Goal: Communication & Community: Participate in discussion

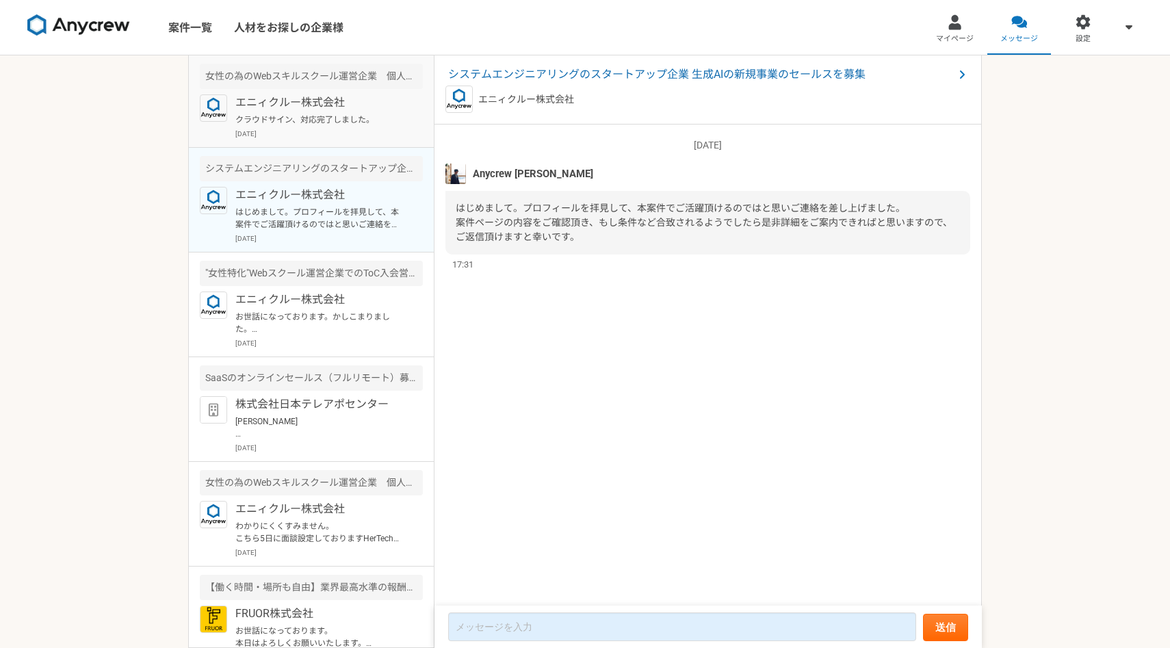
click at [324, 129] on p "[DATE]" at bounding box center [328, 134] width 187 height 10
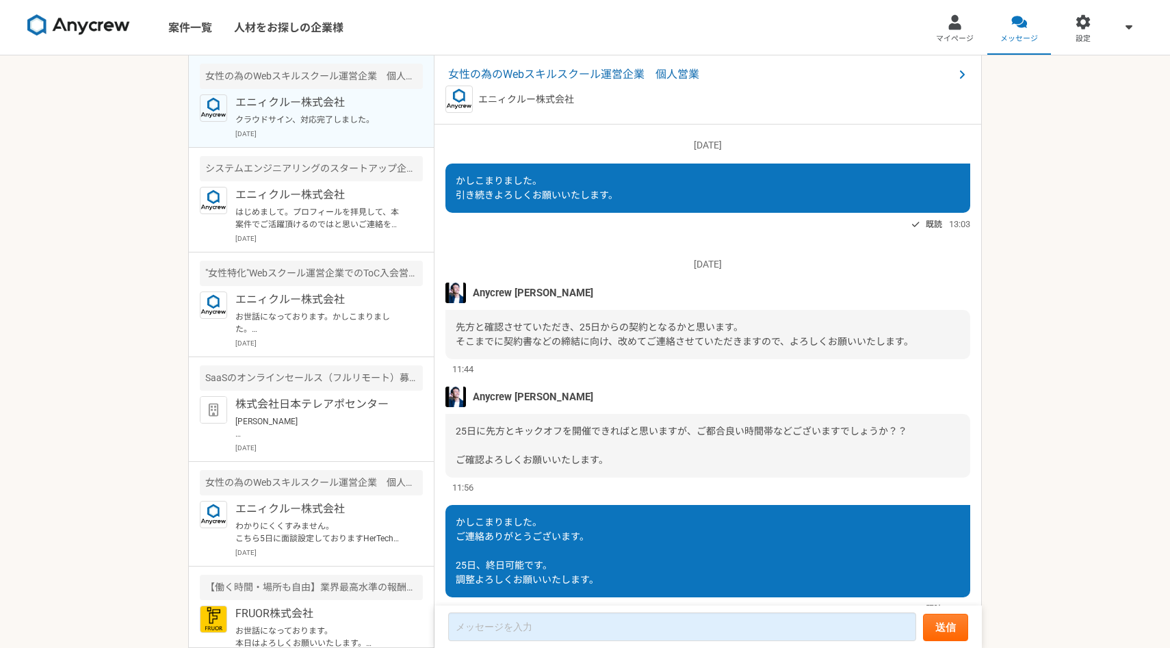
scroll to position [1044, 0]
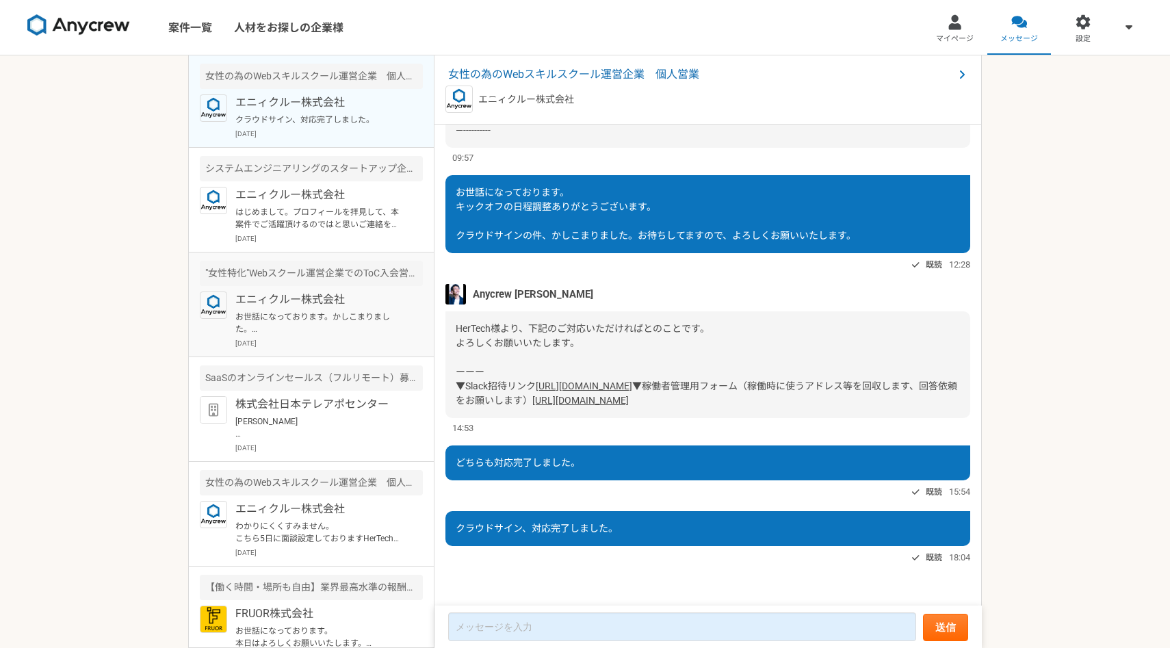
click at [328, 331] on p "お世話になっております。かしこまりました。 気になる案件等ございましたらお気軽にご連絡ください。 引き続きよろしくお願い致します。" at bounding box center [319, 323] width 169 height 25
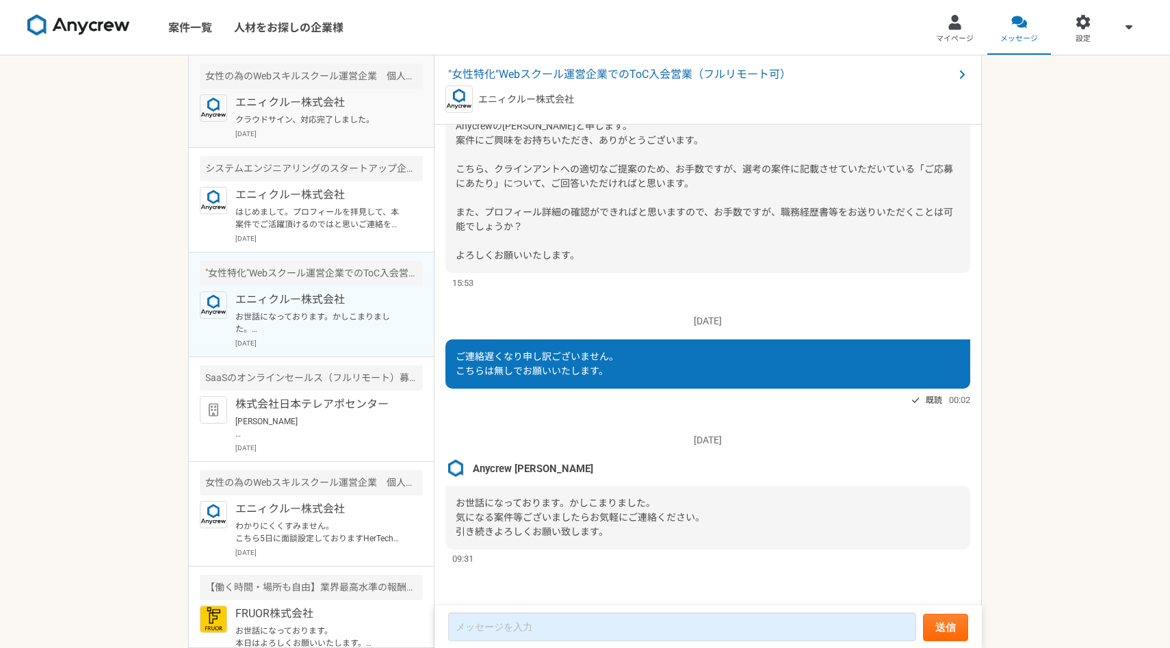
click at [344, 117] on p "クラウドサイン、対応完了しました。" at bounding box center [319, 120] width 169 height 12
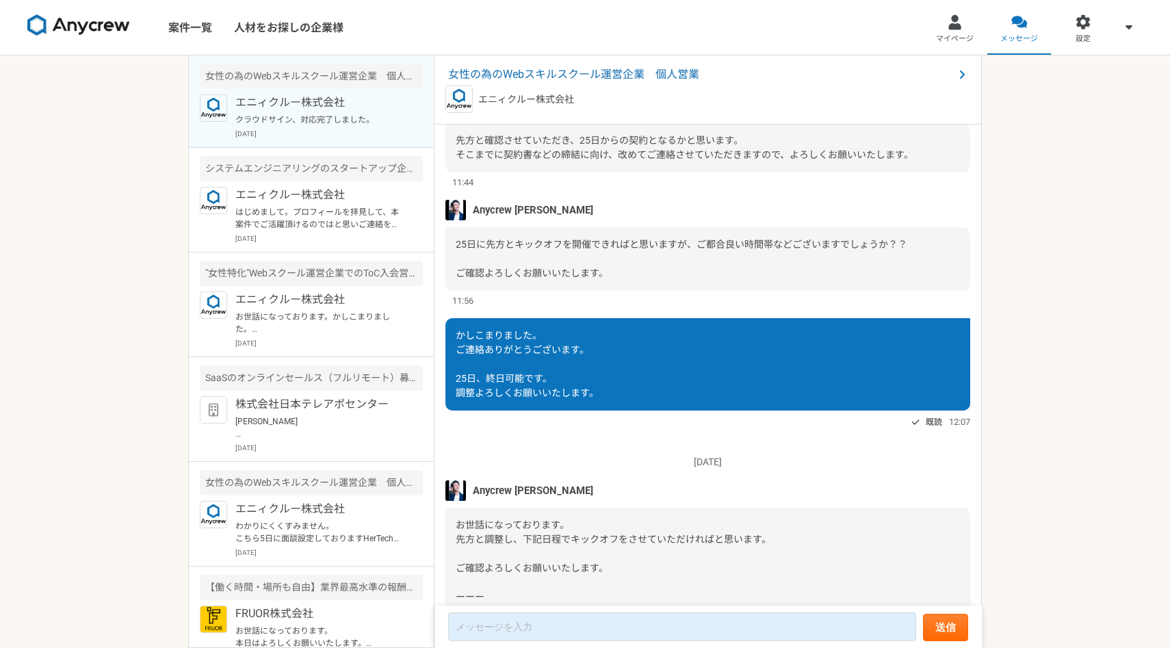
scroll to position [1044, 0]
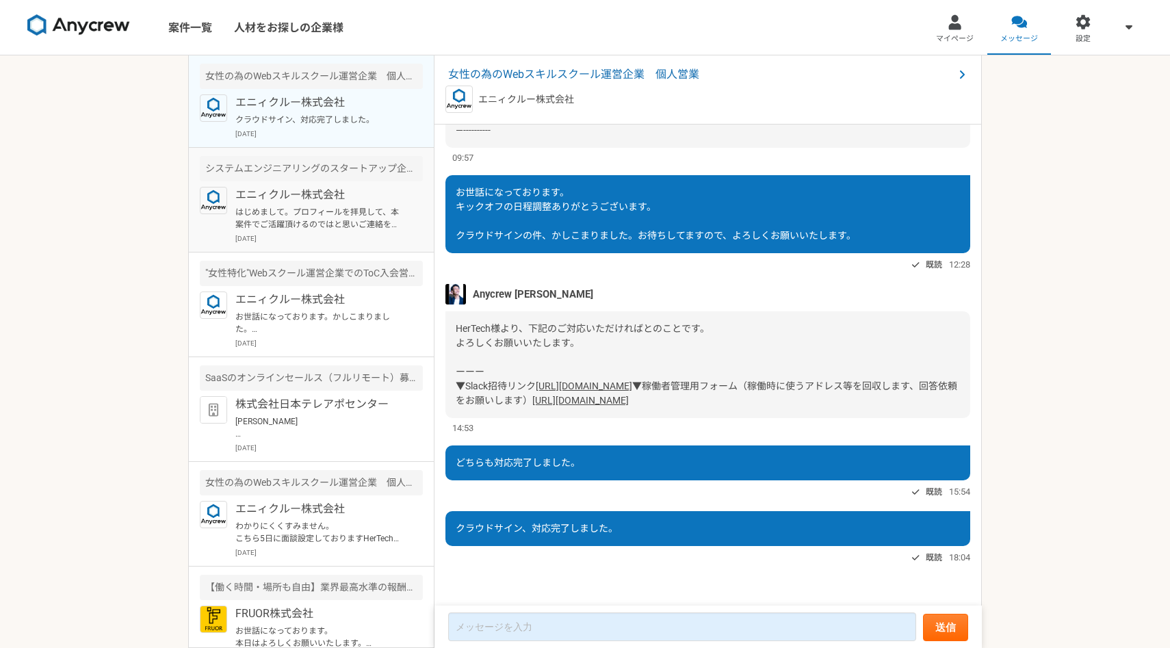
click at [332, 206] on p "はじめまして。プロフィールを拝見して、本案件でご活躍頂けるのではと思いご連絡を差し上げました。 案件ページの内容をご確認頂き、もし条件など合致されるようでした…" at bounding box center [319, 218] width 169 height 25
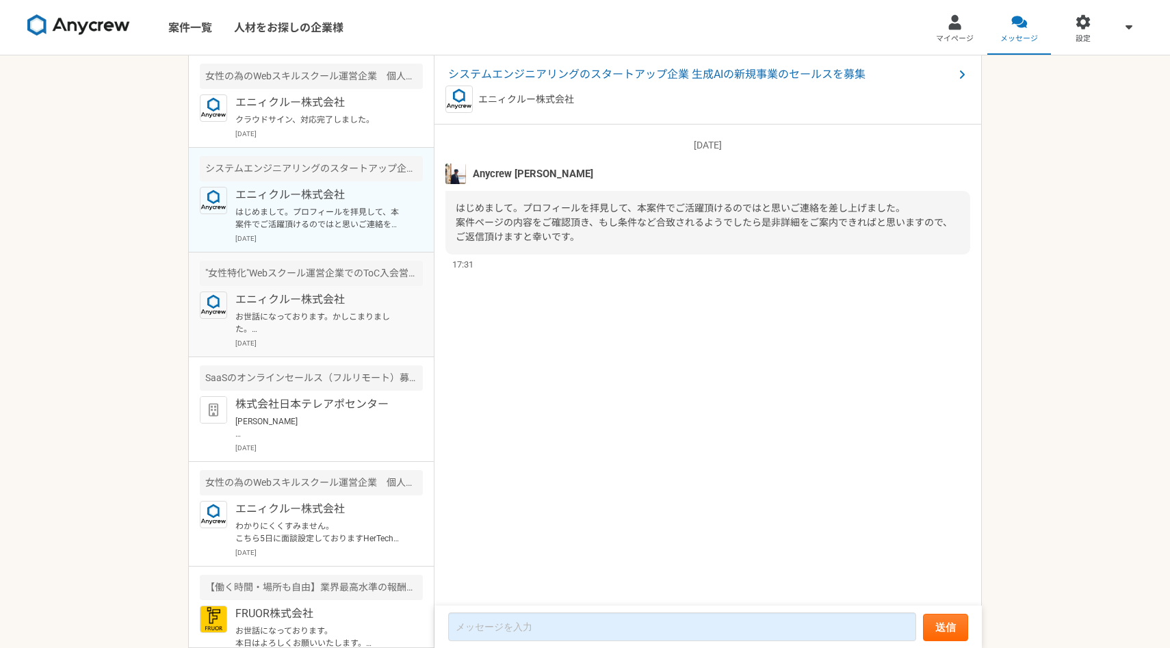
click at [328, 280] on div ""女性特化"Webスクール運営企業でのToC入会営業（フルリモート可）" at bounding box center [311, 273] width 223 height 25
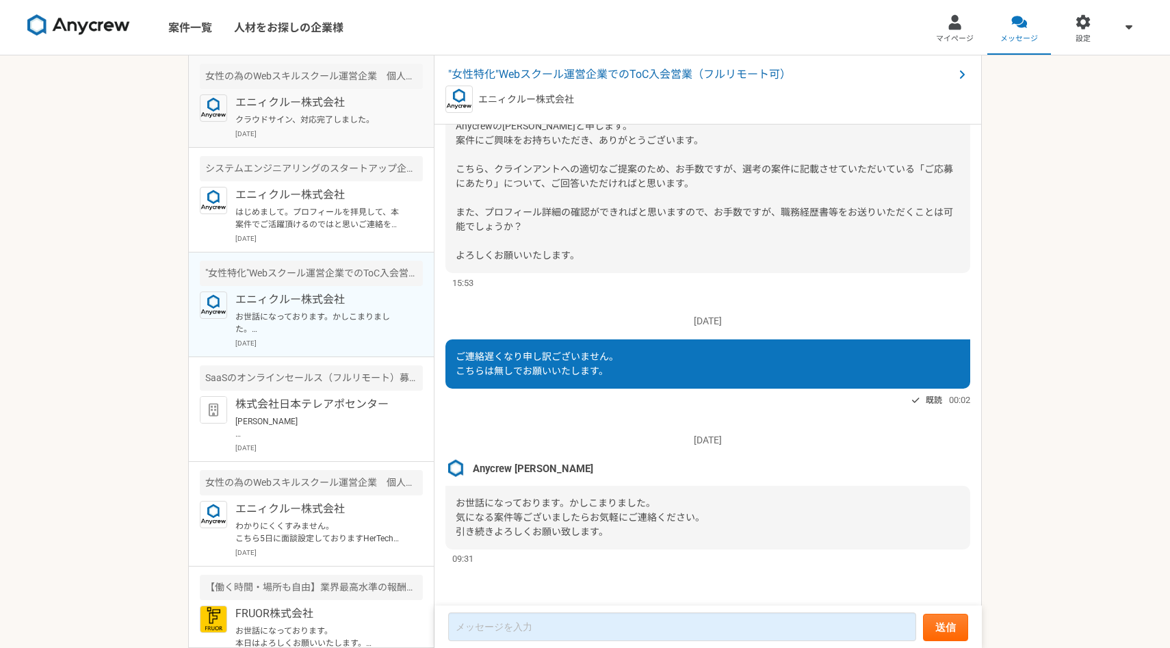
click at [342, 122] on p "クラウドサイン、対応完了しました。" at bounding box center [319, 120] width 169 height 12
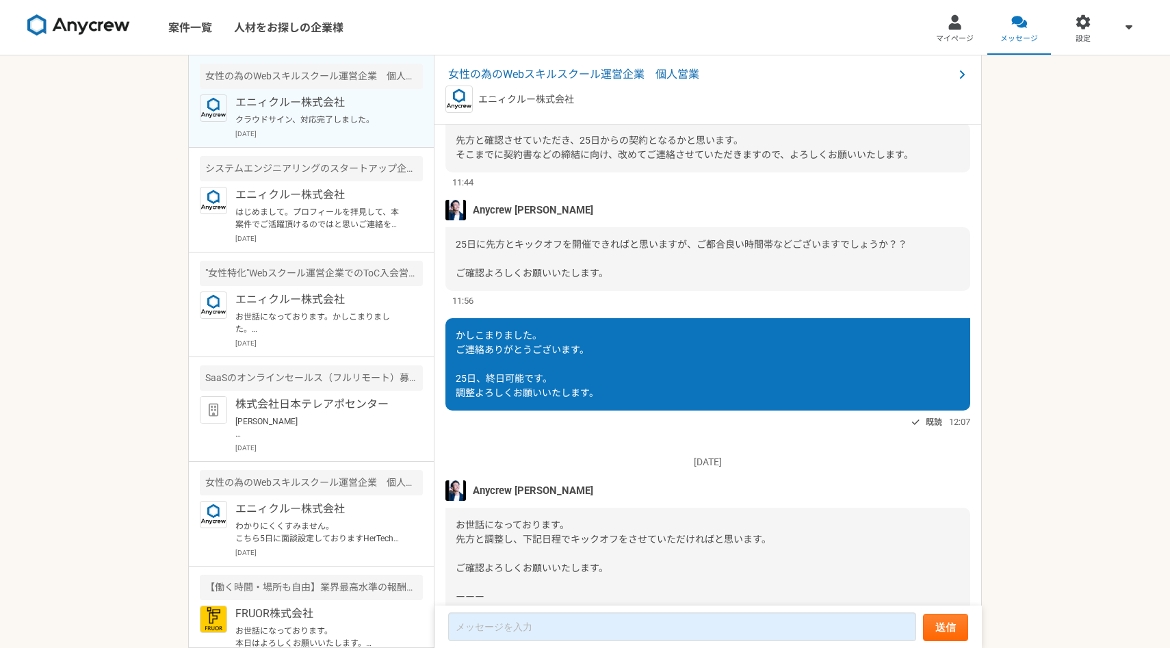
scroll to position [1044, 0]
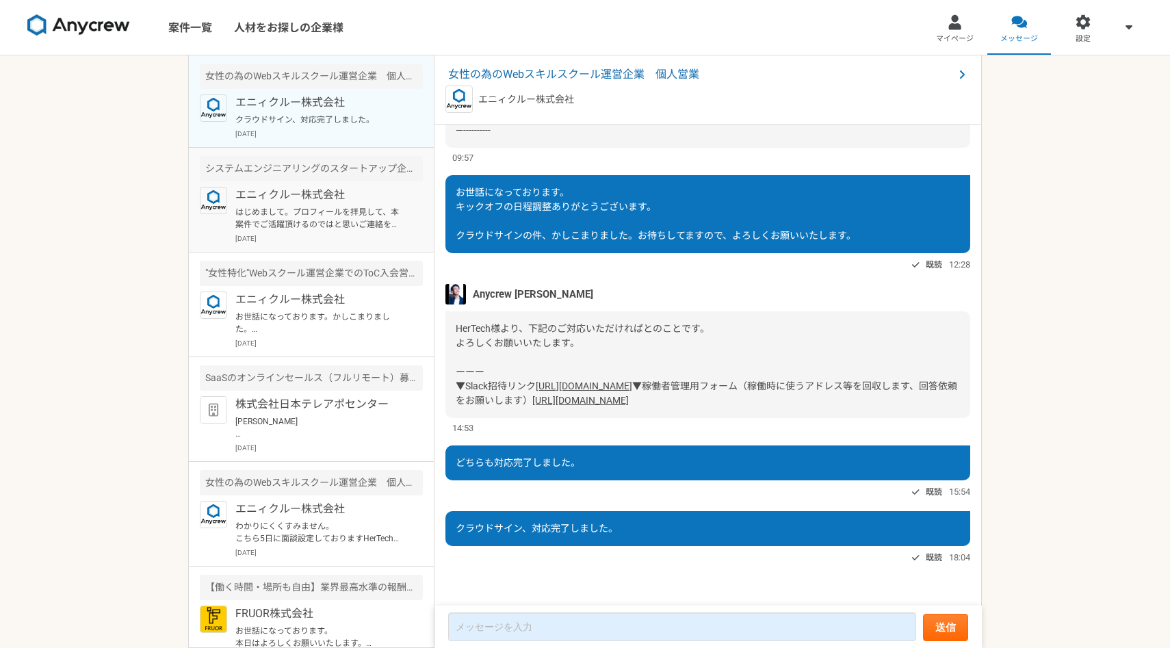
click at [323, 219] on p "はじめまして。プロフィールを拝見して、本案件でご活躍頂けるのではと思いご連絡を差し上げました。 案件ページの内容をご確認頂き、もし条件など合致されるようでした…" at bounding box center [319, 218] width 169 height 25
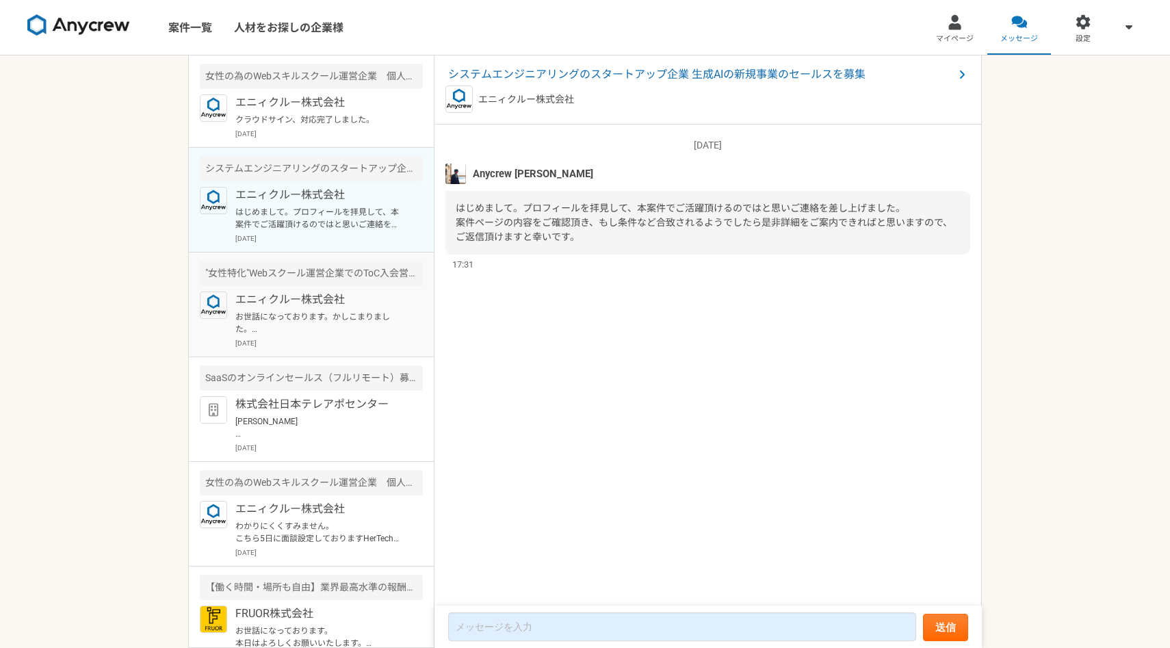
click at [325, 307] on p "エニィクルー株式会社" at bounding box center [319, 300] width 169 height 16
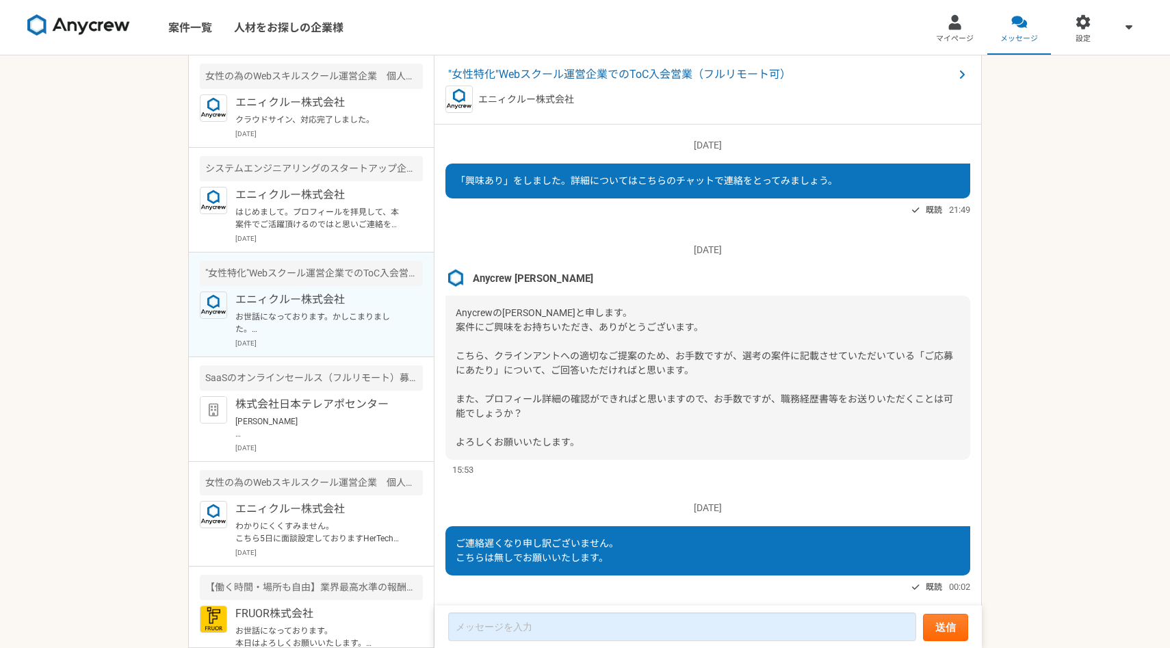
scroll to position [187, 0]
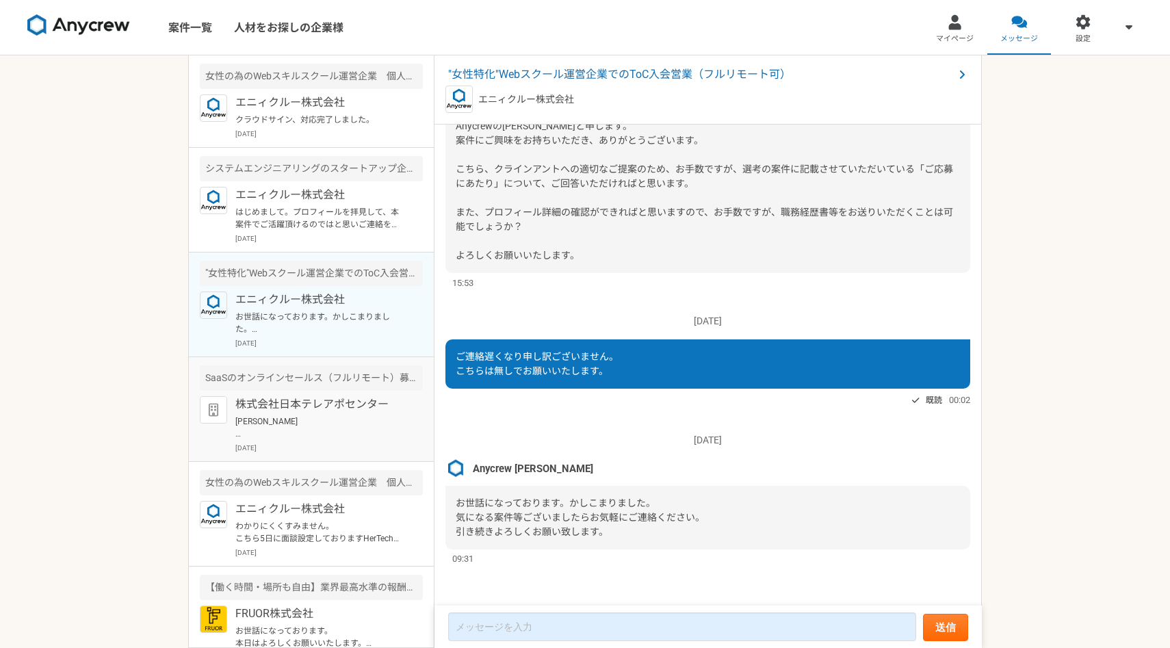
click at [306, 441] on div "株式会社日本テレアポセンター [PERSON_NAME] お世話になっております。 再度ご予約をいただきありがとうございます。 [DATE] 15:30 - …" at bounding box center [328, 424] width 187 height 57
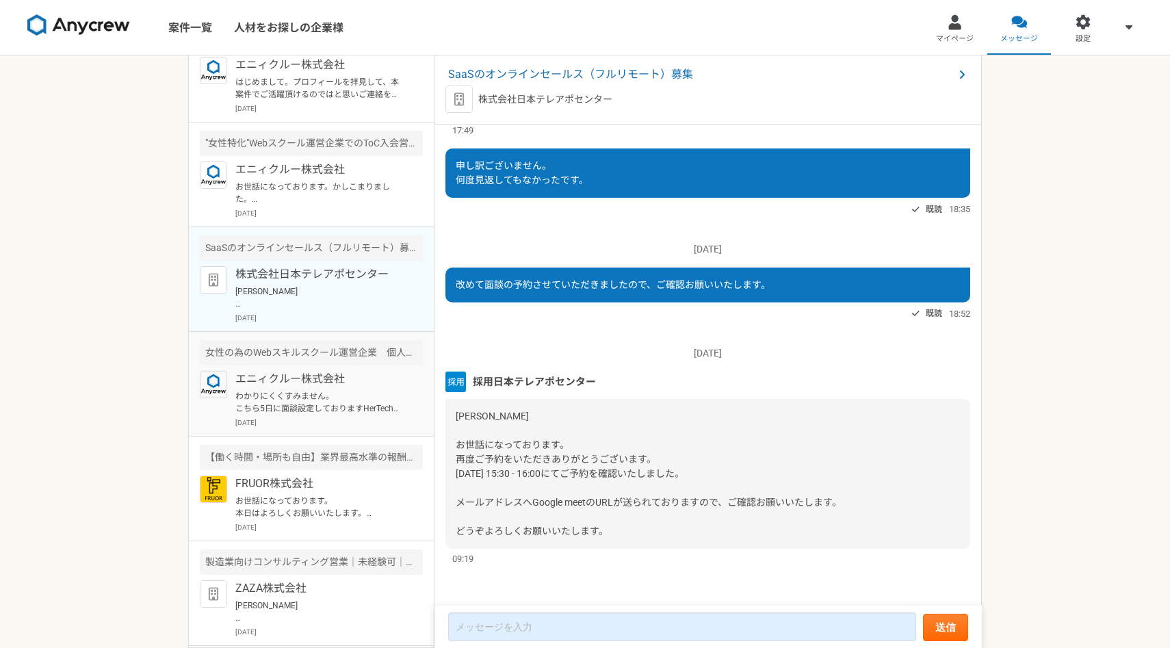
scroll to position [139, 0]
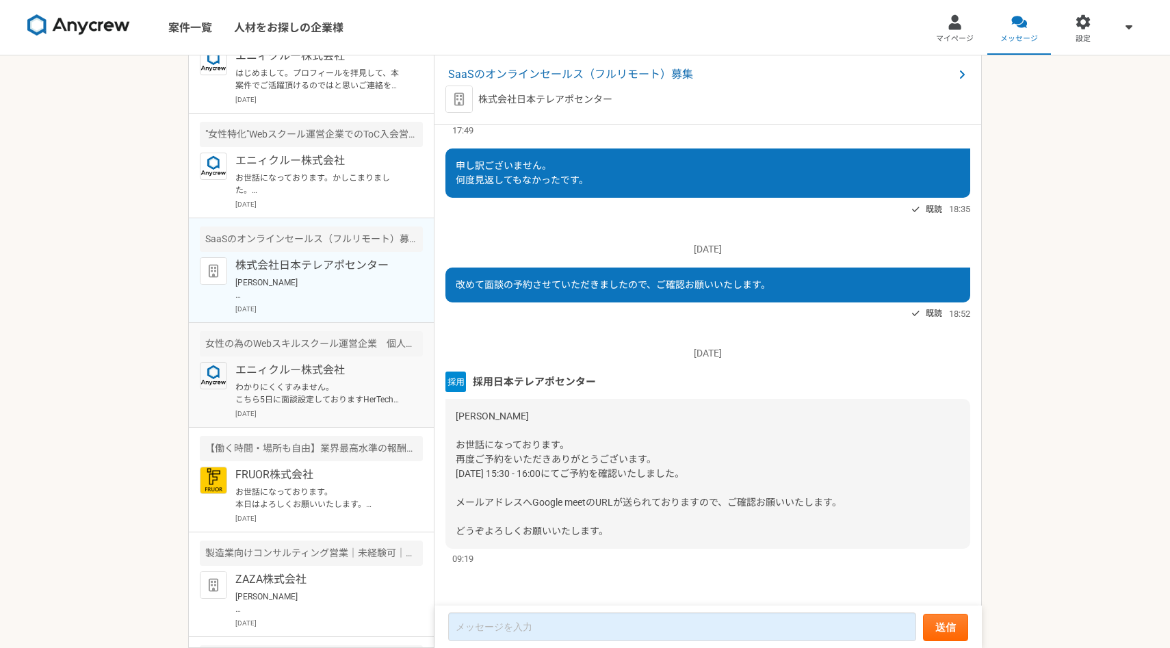
click at [334, 385] on p "わかりにくくすみません。 こちら5日に面談設定しておりますHerTech様となります。 ご確認よろしくお願いいたします。" at bounding box center [319, 393] width 169 height 25
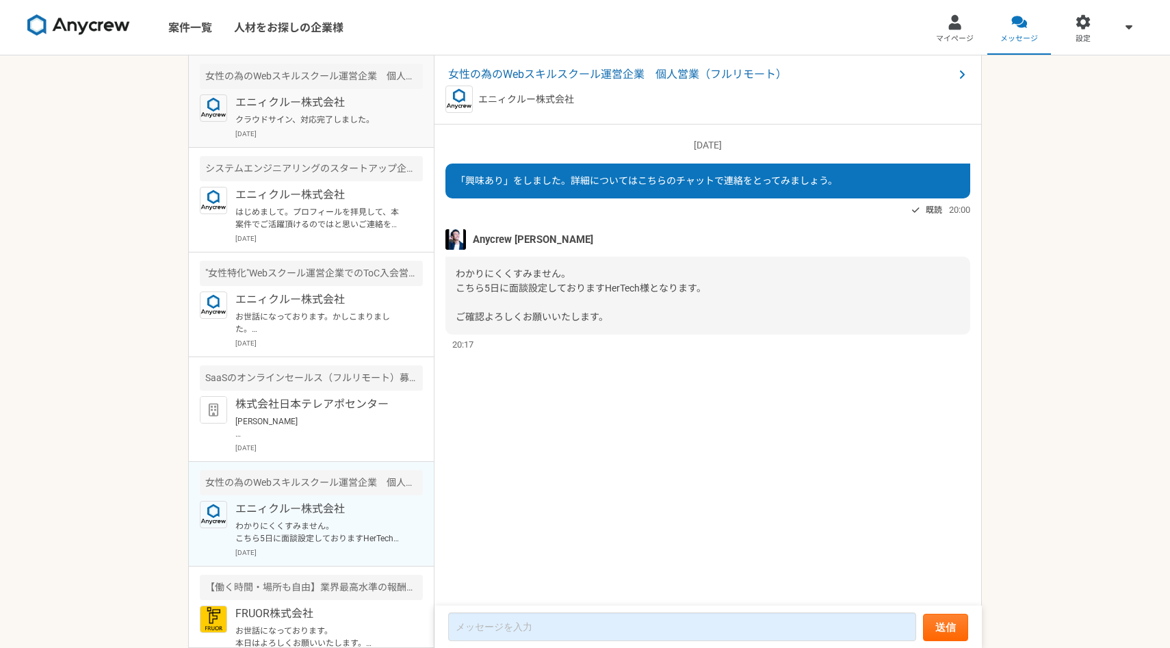
click at [350, 133] on p "[DATE]" at bounding box center [328, 134] width 187 height 10
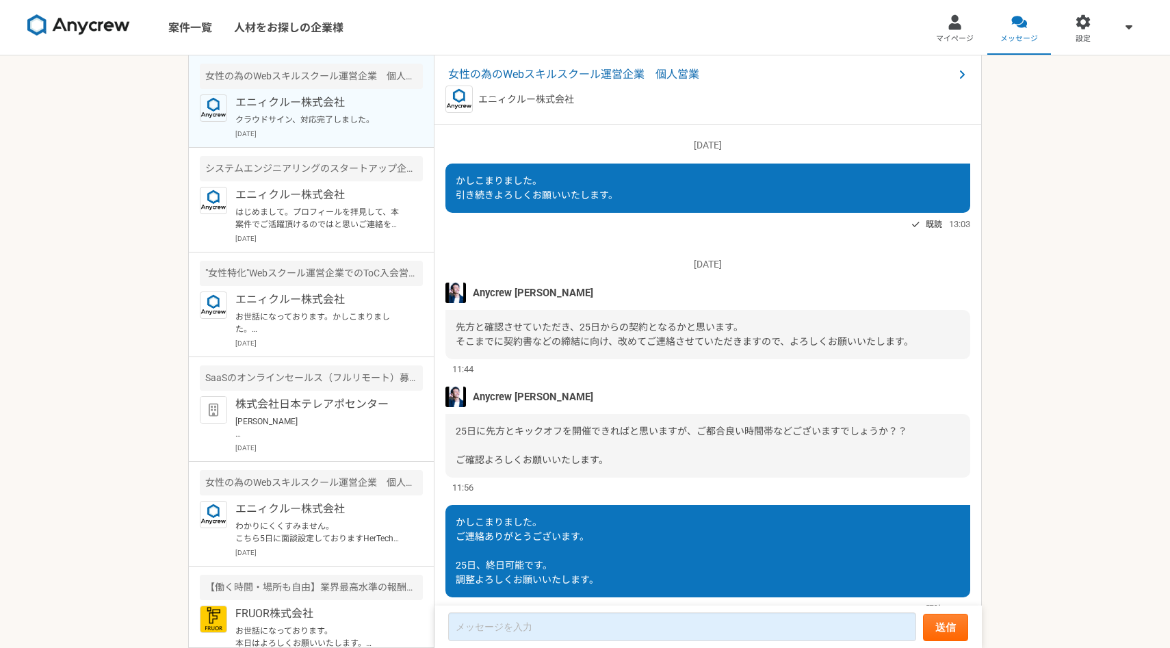
scroll to position [1044, 0]
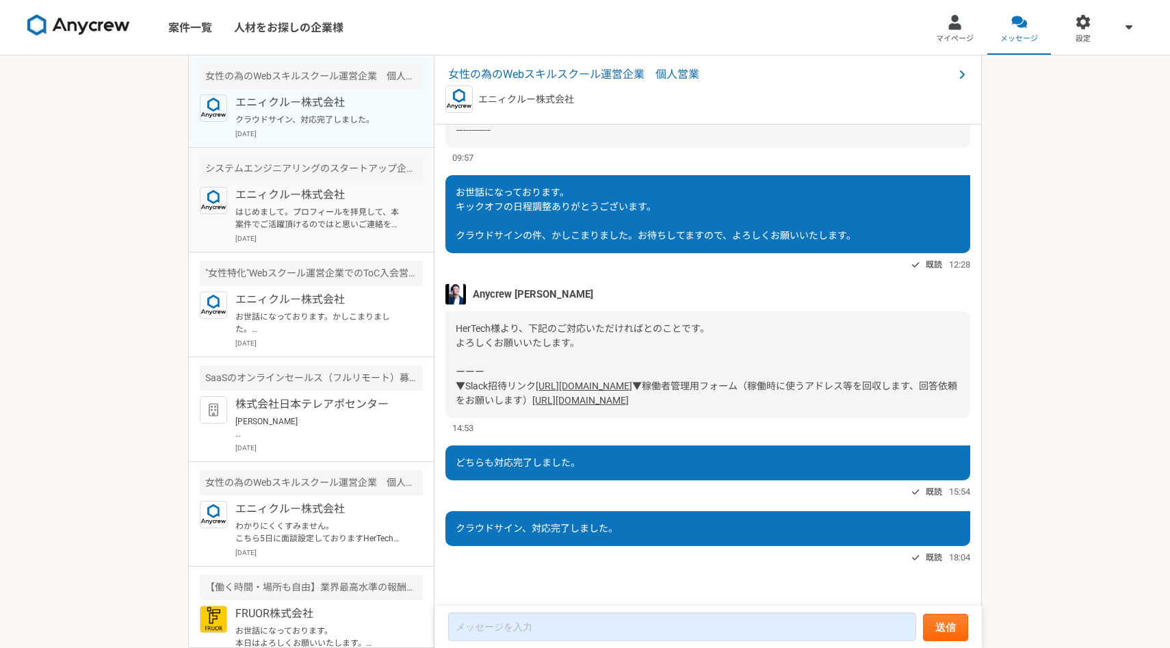
click at [350, 203] on div "エニィクルー株式会社 はじめまして。プロフィールを拝見して、本案件でご活躍頂けるのではと思いご連絡を差し上げました。 案件ページの内容をご確認頂き、もし条件な…" at bounding box center [328, 215] width 187 height 57
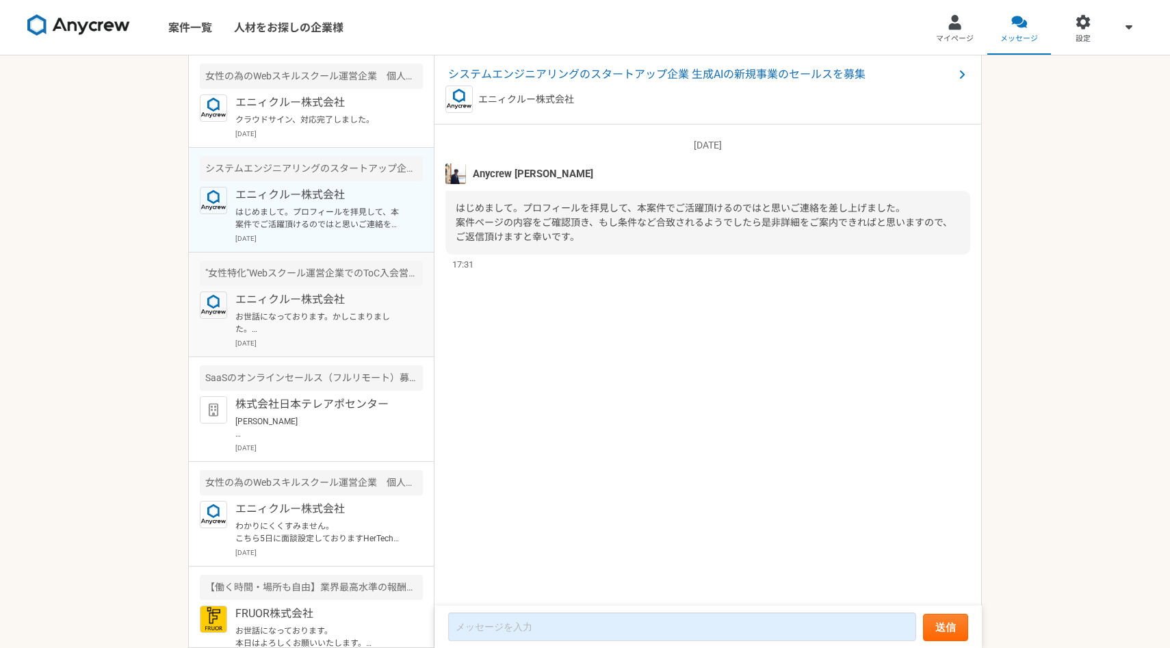
click at [337, 300] on p "エニィクルー株式会社" at bounding box center [319, 300] width 169 height 16
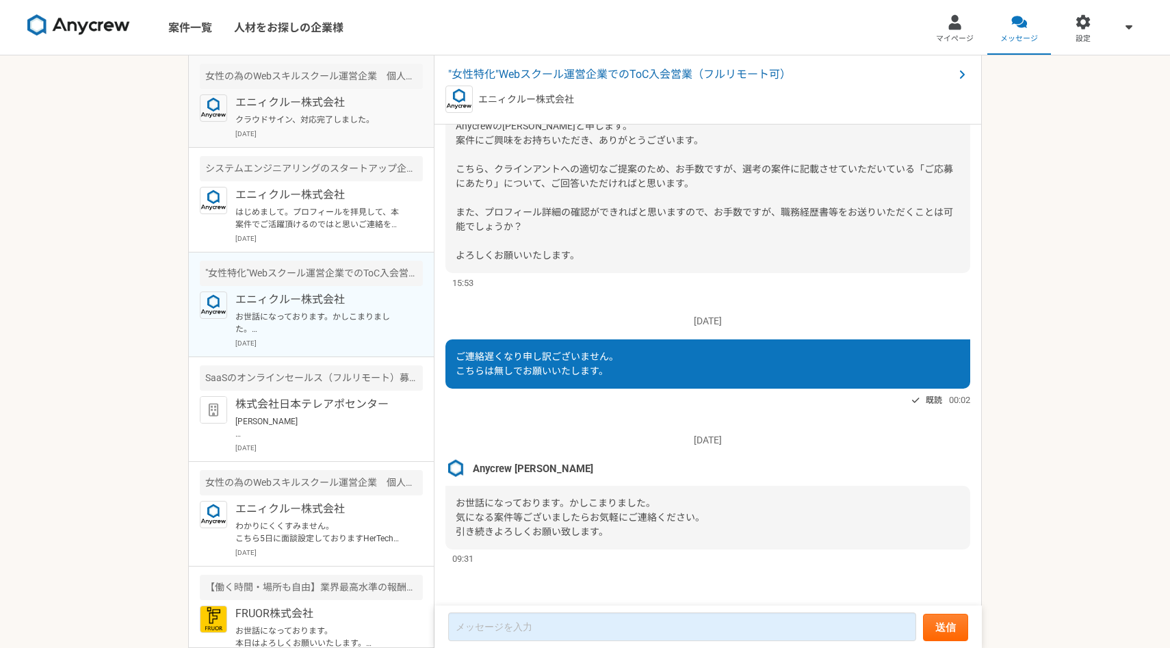
click at [354, 118] on p "クラウドサイン、対応完了しました。" at bounding box center [319, 120] width 169 height 12
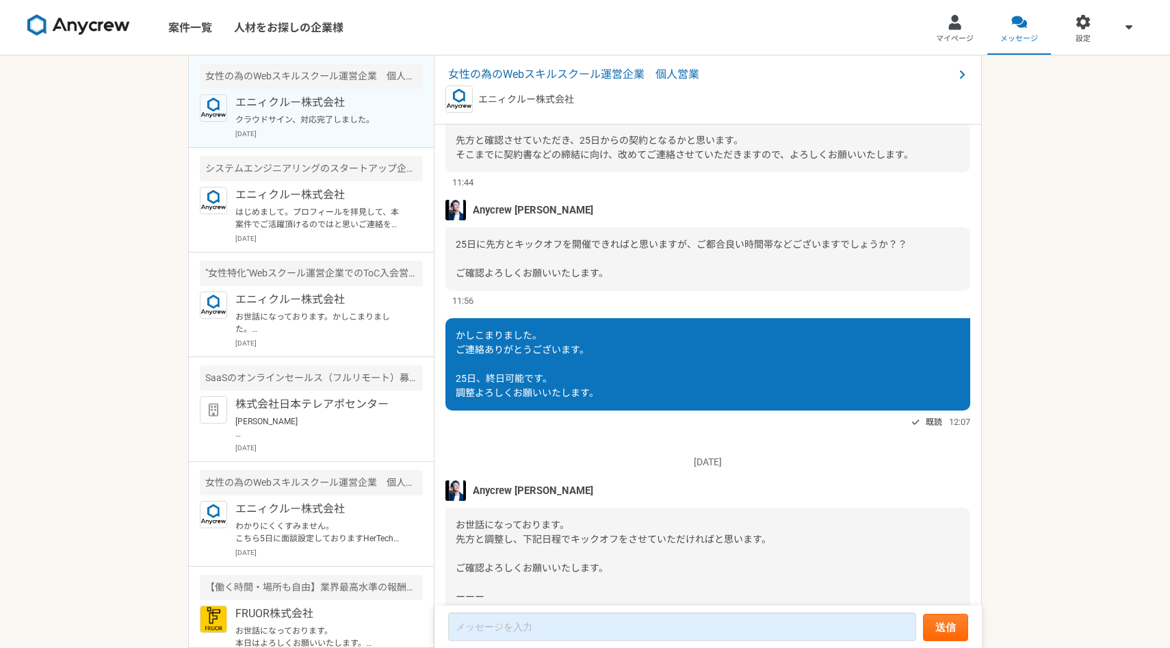
scroll to position [1044, 0]
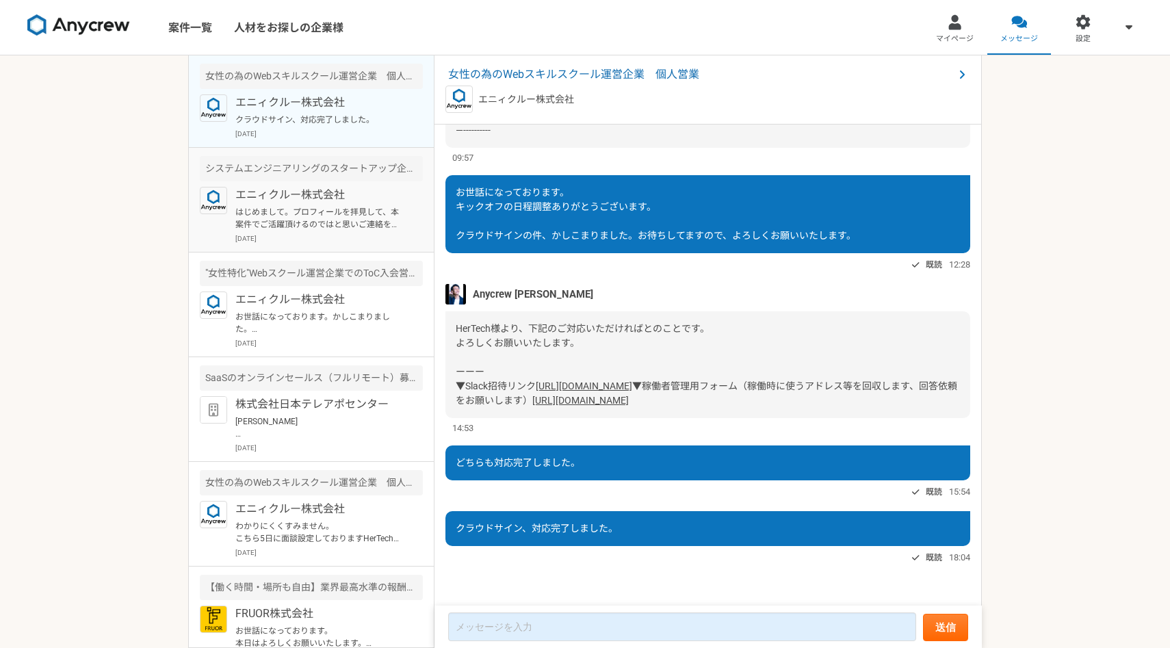
click at [328, 192] on p "エニィクルー株式会社" at bounding box center [319, 195] width 169 height 16
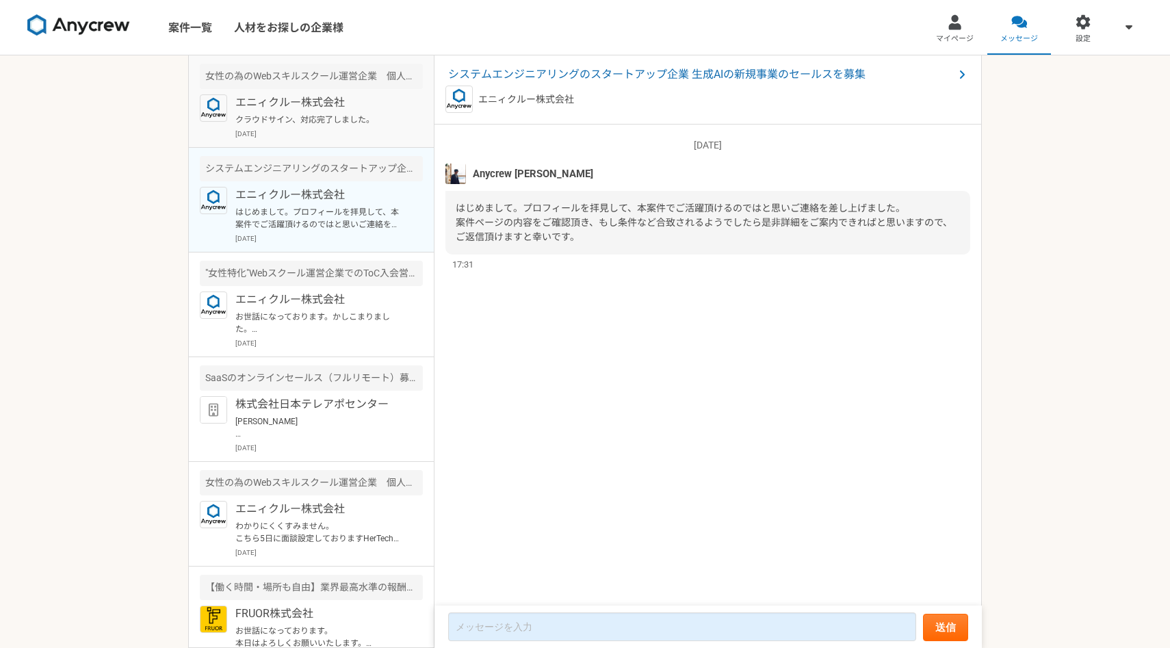
click at [337, 123] on p "クラウドサイン、対応完了しました。" at bounding box center [319, 120] width 169 height 12
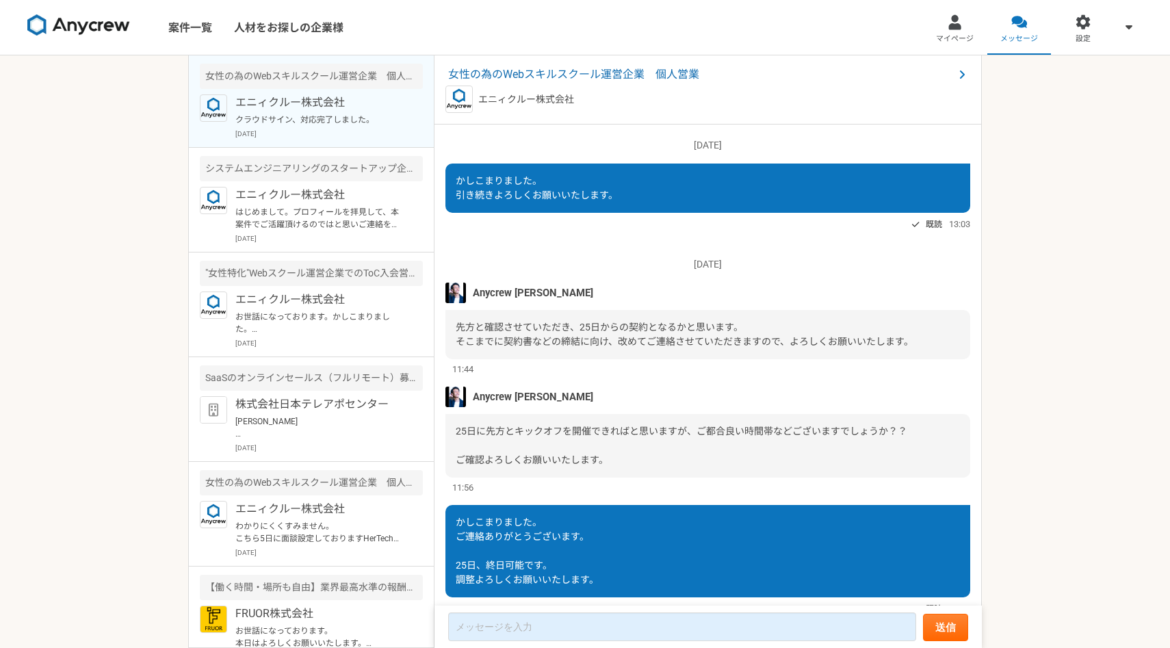
scroll to position [1044, 0]
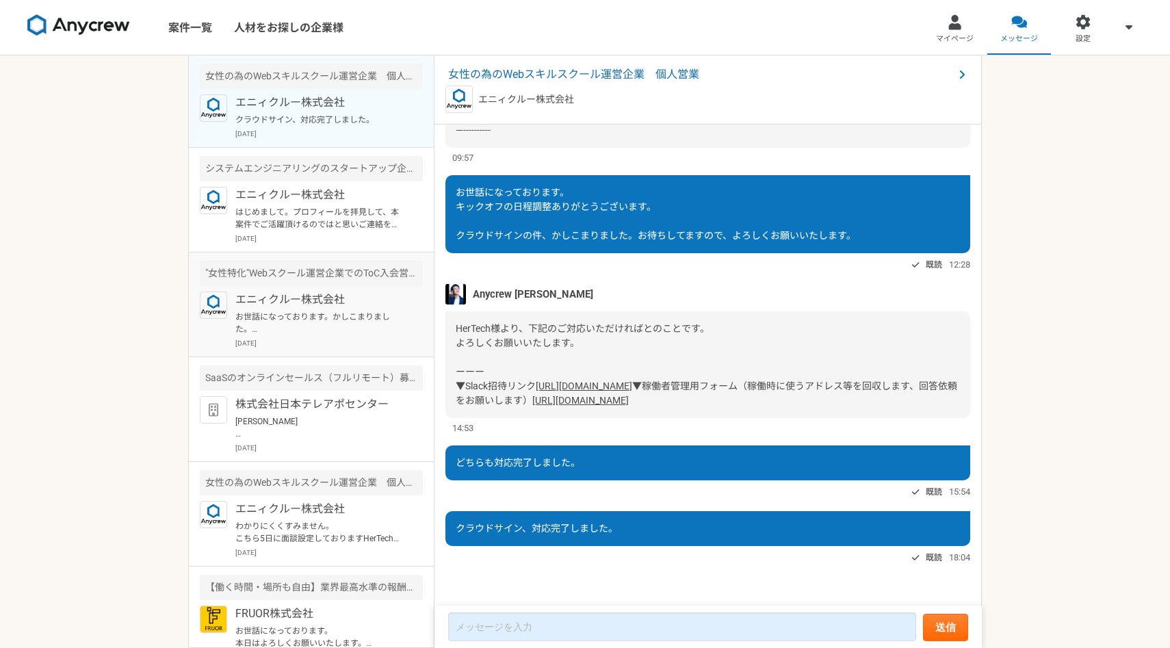
click at [333, 345] on p "[DATE]" at bounding box center [328, 343] width 187 height 10
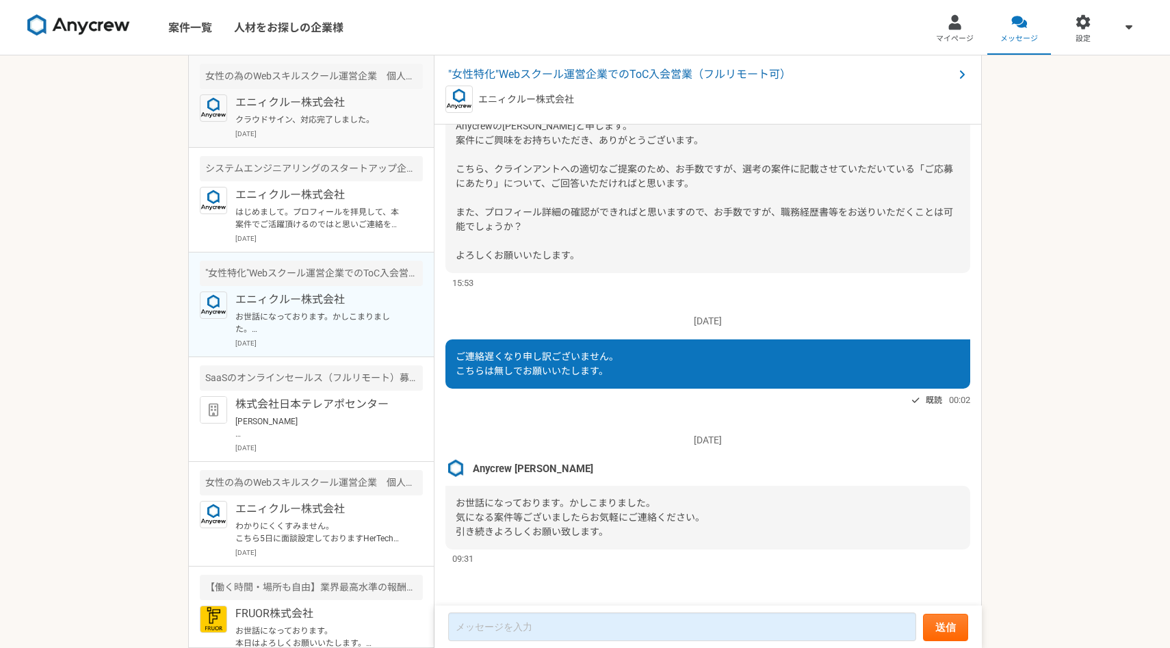
click at [341, 115] on p "クラウドサイン、対応完了しました。" at bounding box center [319, 120] width 169 height 12
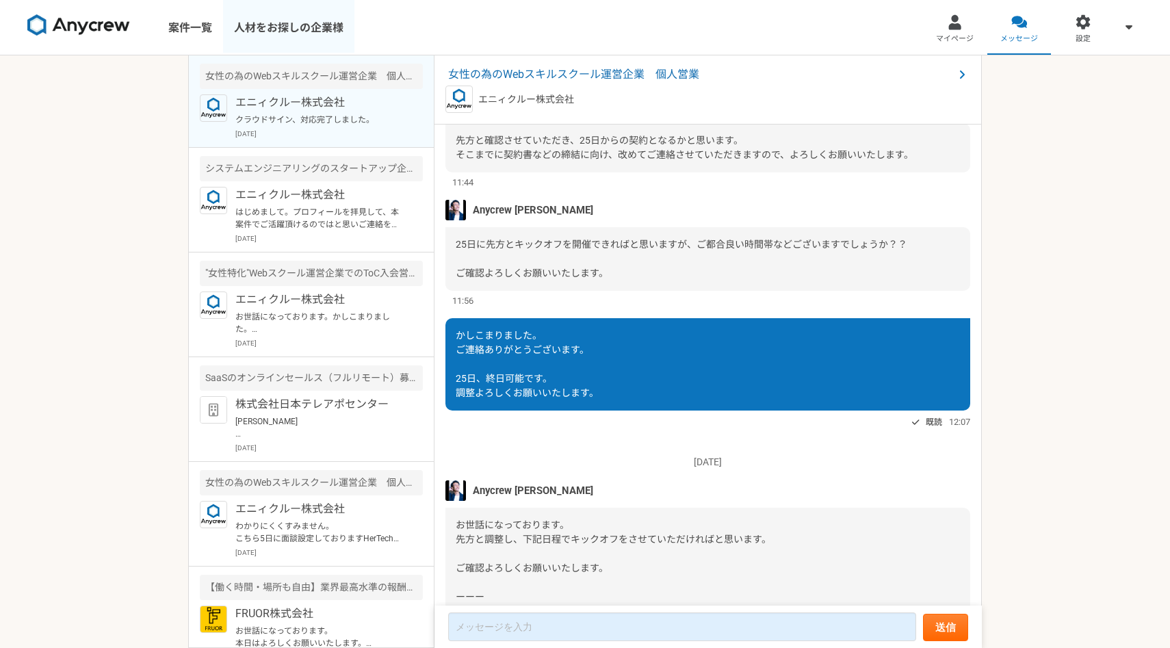
scroll to position [1044, 0]
